Goal: Information Seeking & Learning: Learn about a topic

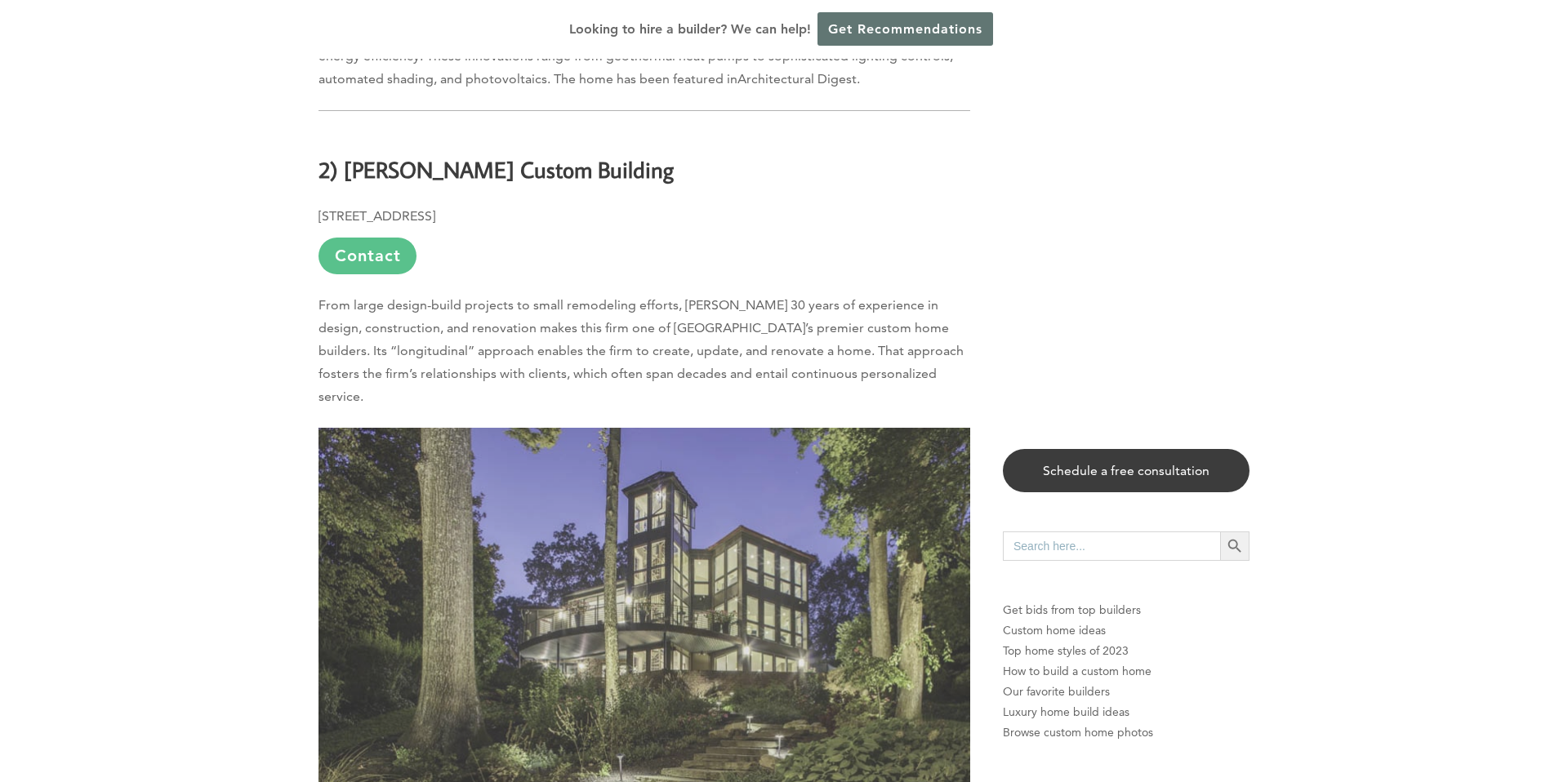
scroll to position [5888, 0]
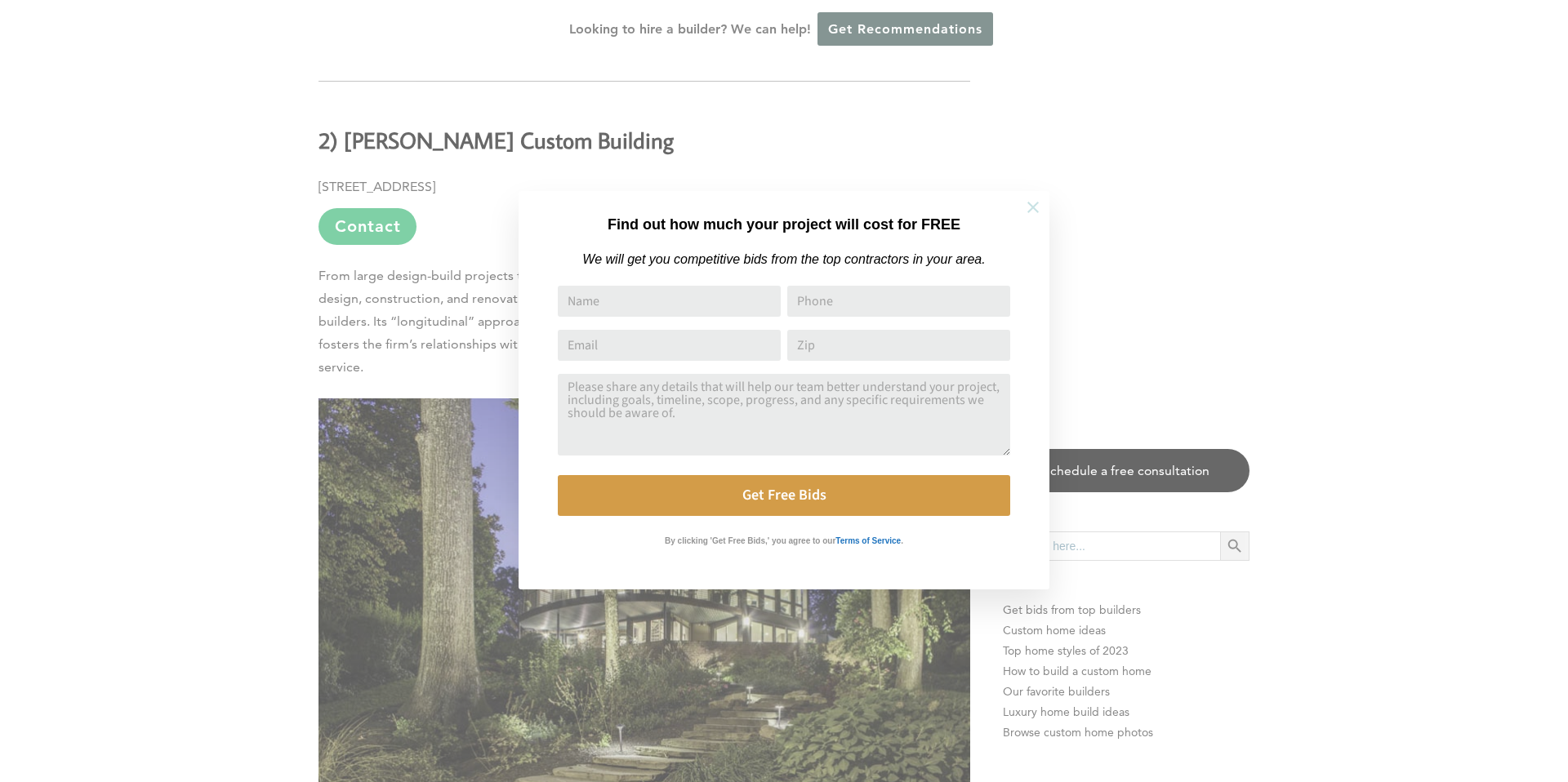
click at [1036, 203] on icon at bounding box center [1032, 207] width 11 height 11
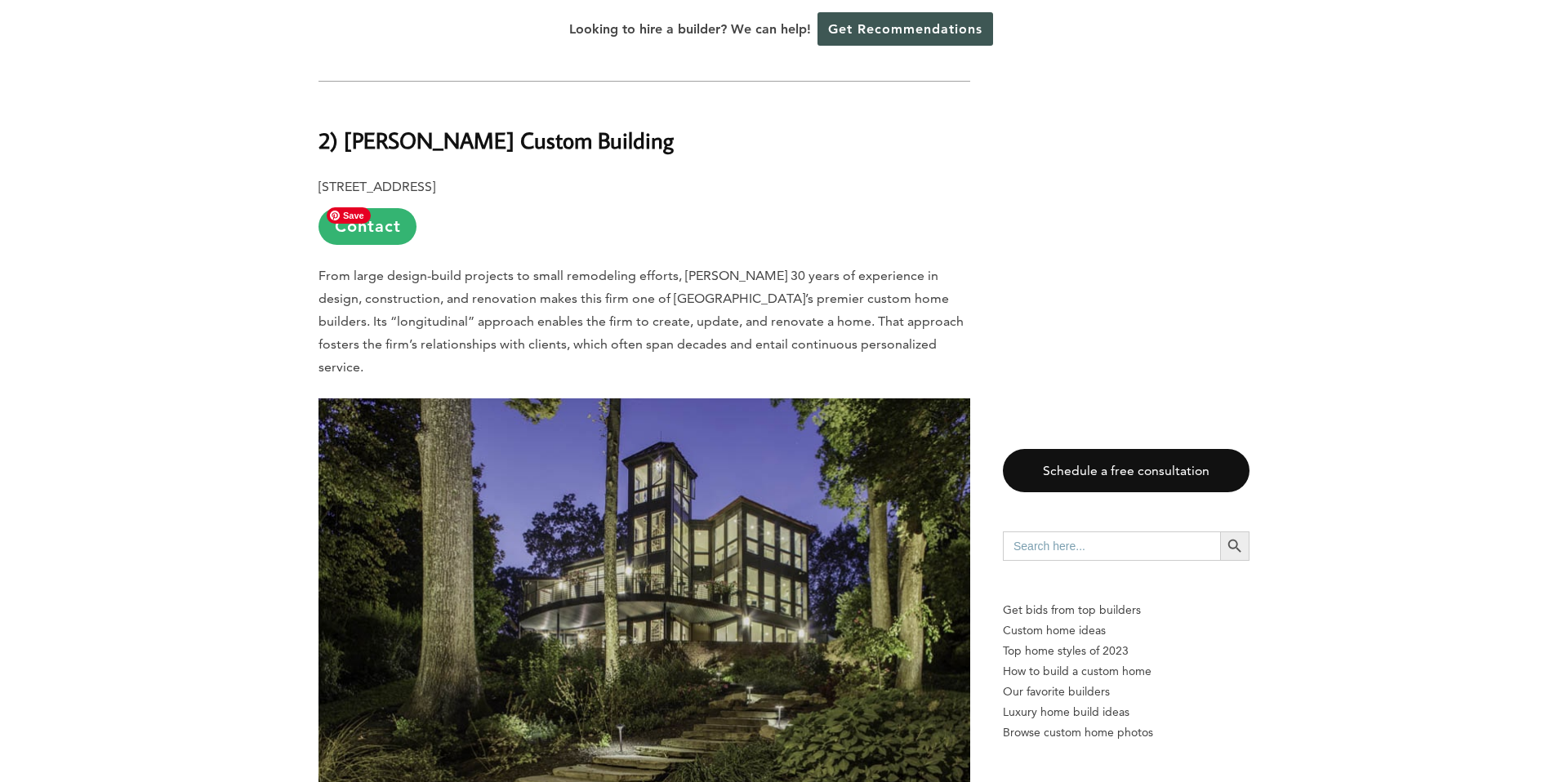
click at [868, 422] on img at bounding box center [644, 615] width 652 height 435
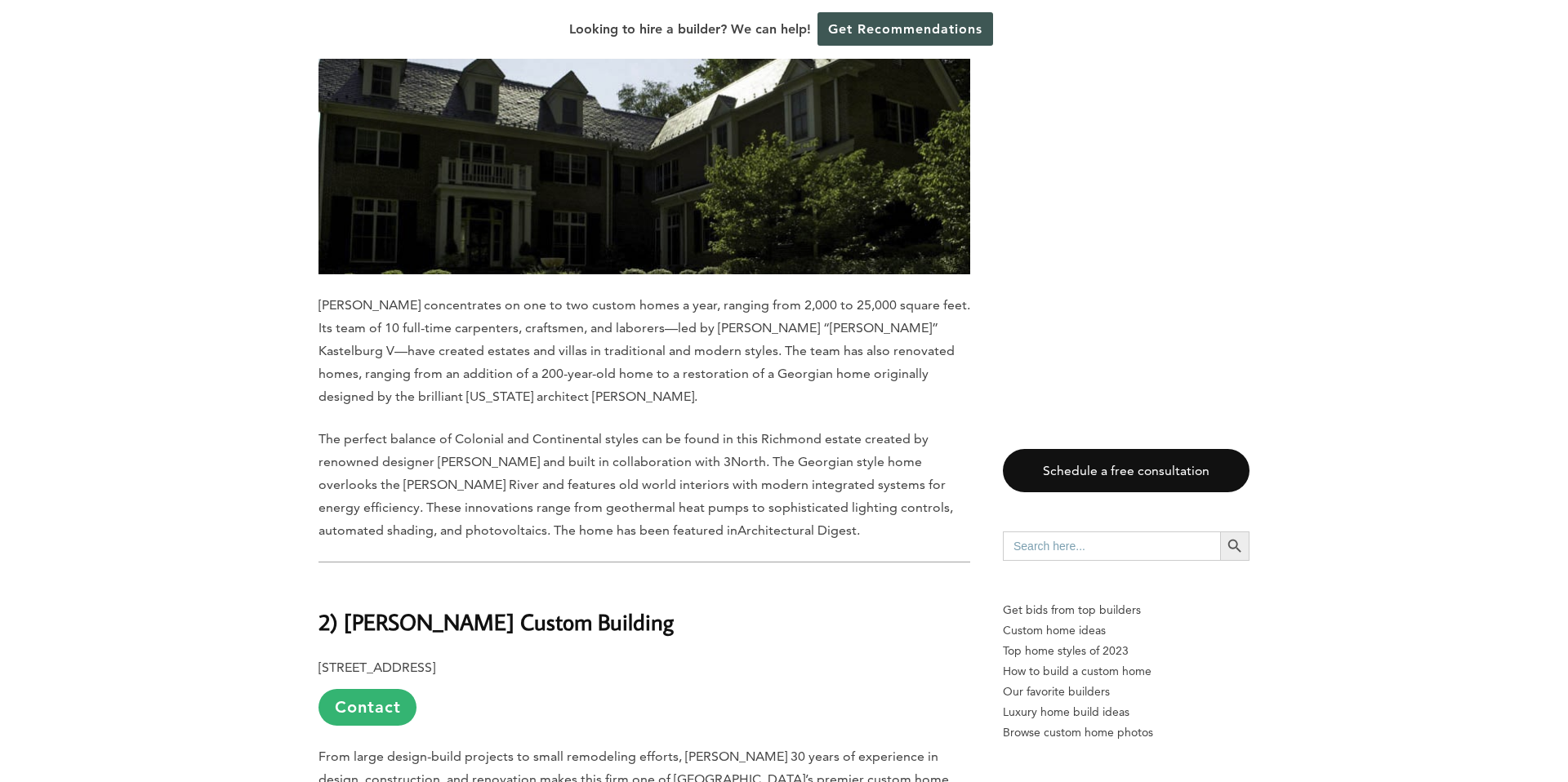
scroll to position [6609, 0]
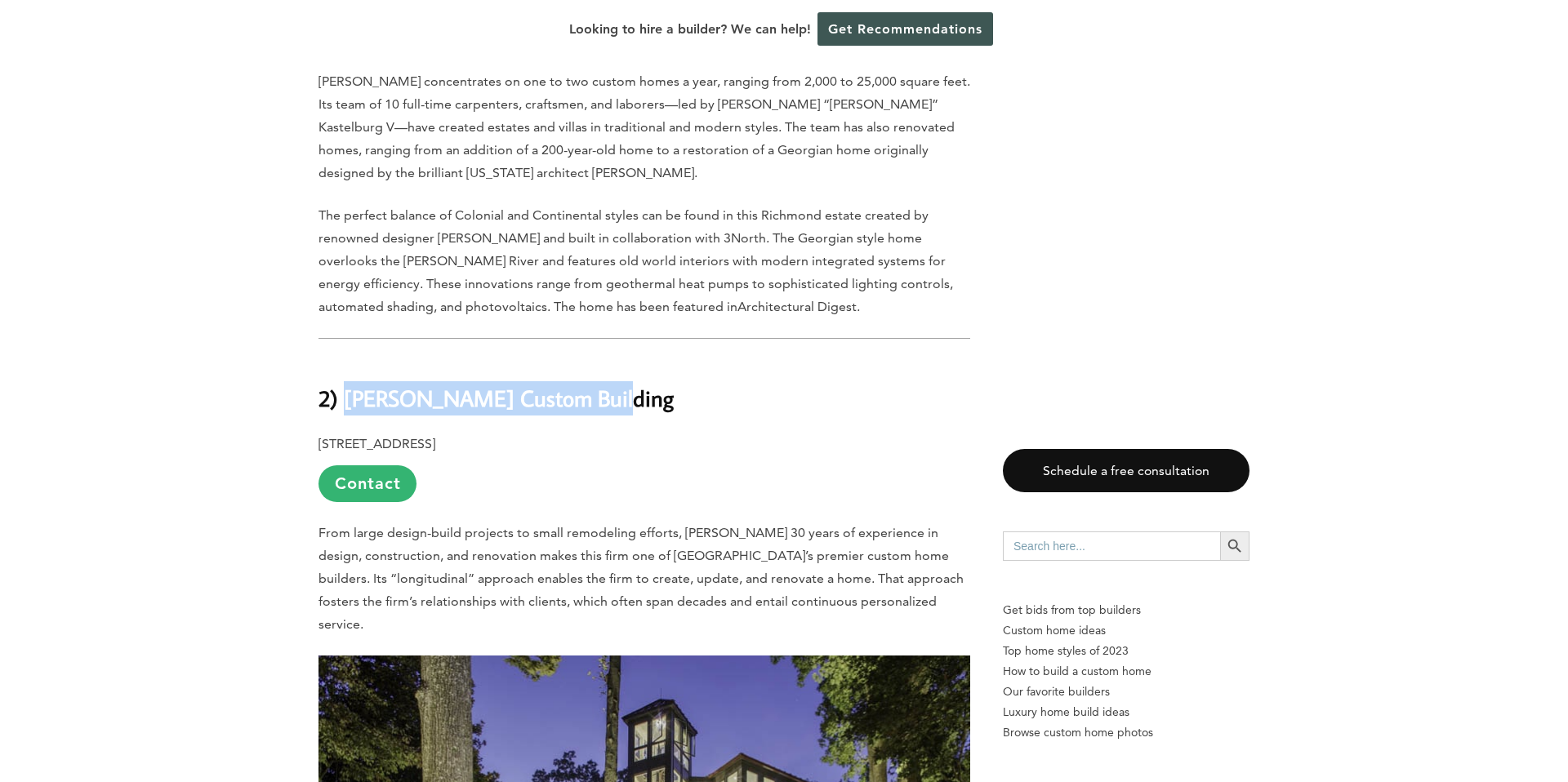
drag, startPoint x: 345, startPoint y: 226, endPoint x: 599, endPoint y: 223, distance: 253.2
click at [599, 384] on b "2) [PERSON_NAME] Custom Building" at bounding box center [495, 398] width 355 height 29
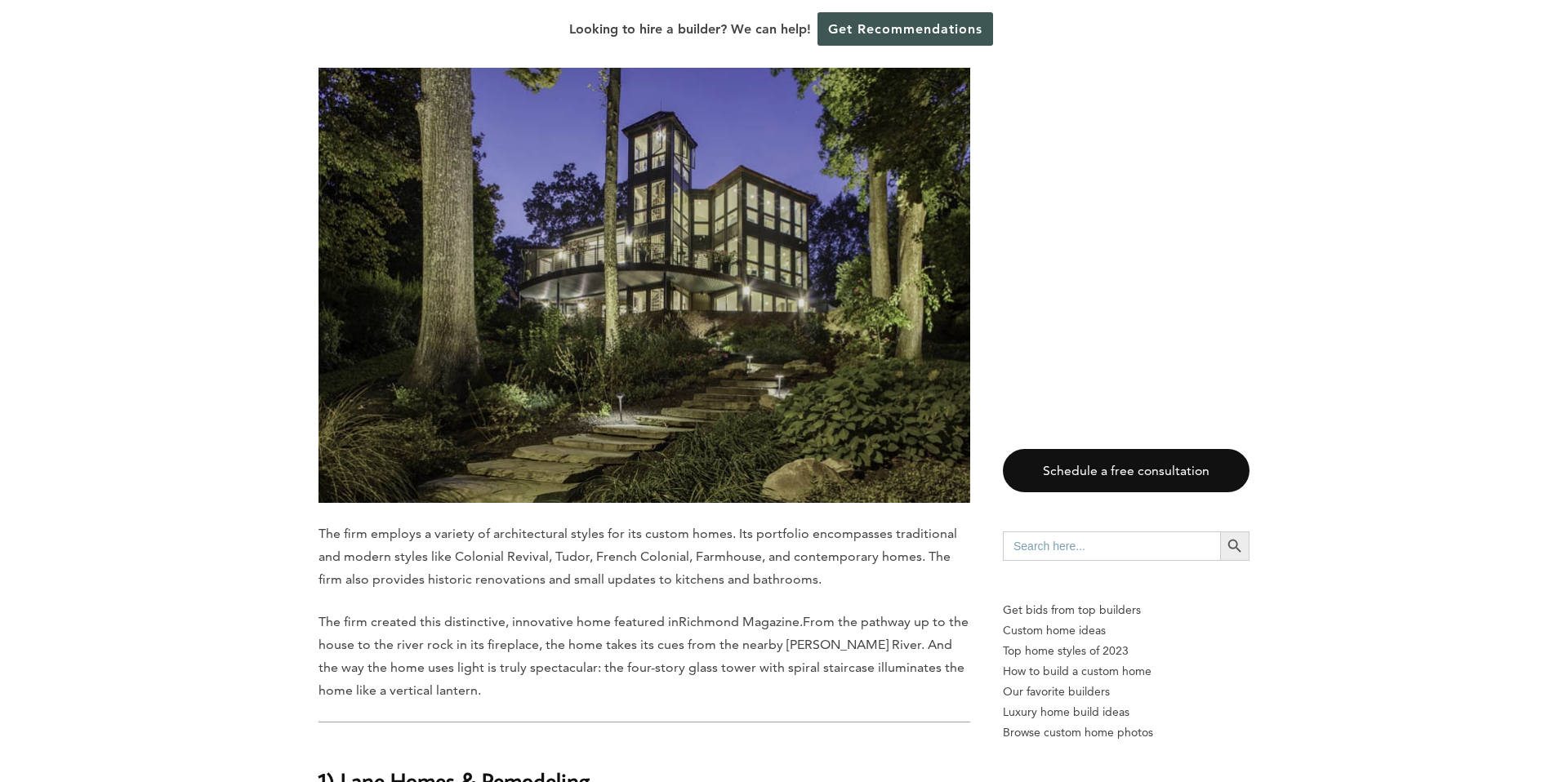
scroll to position [7335, 0]
